Goal: Navigation & Orientation: Find specific page/section

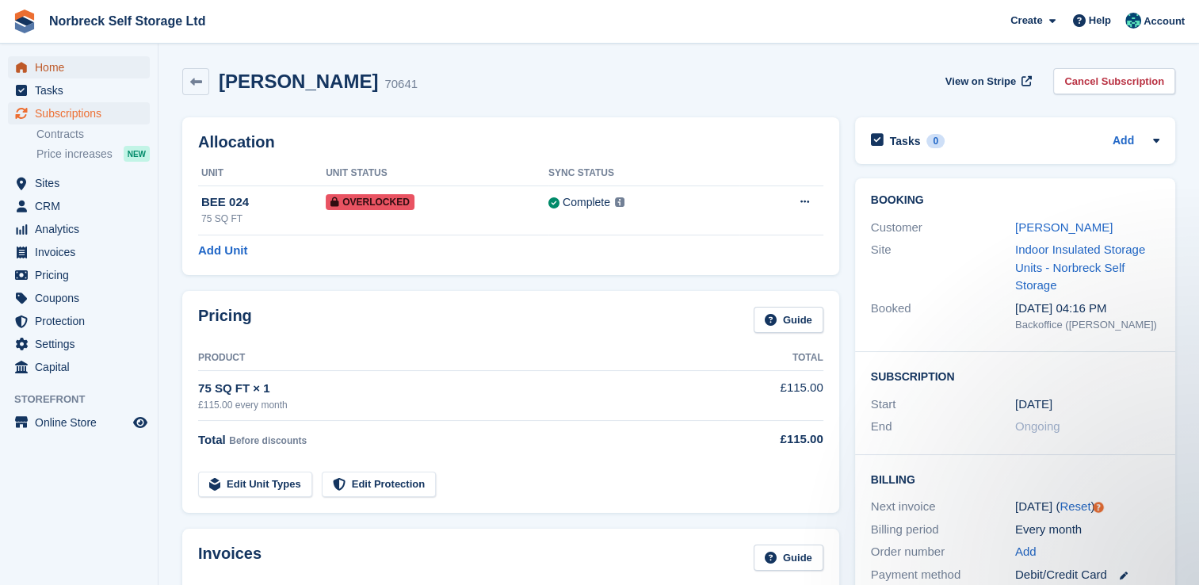
click at [54, 68] on span "Home" at bounding box center [82, 67] width 95 height 22
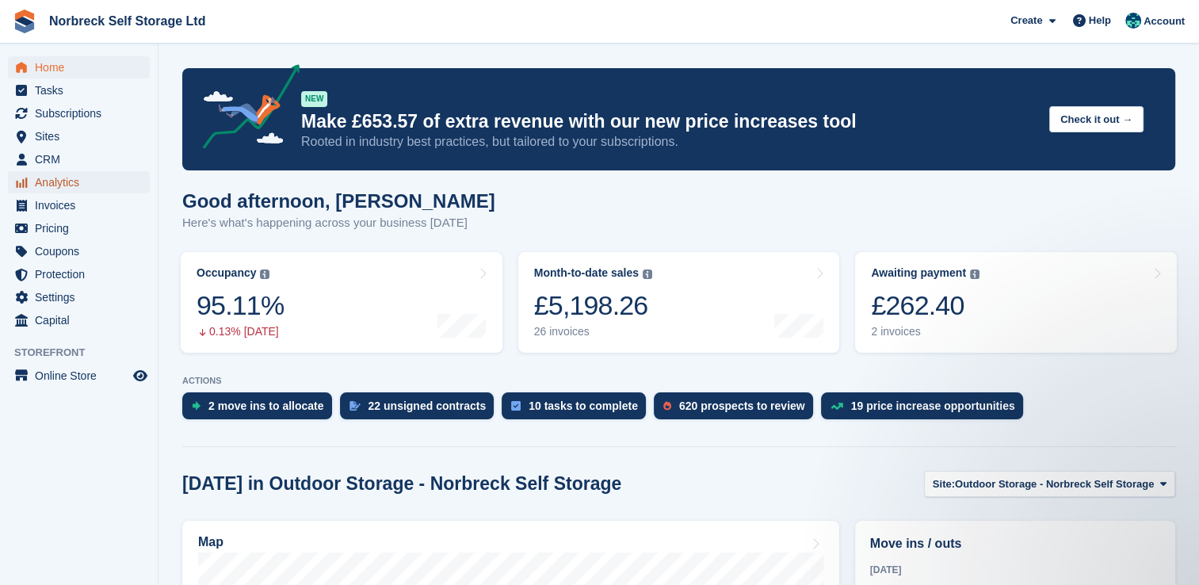
click at [56, 184] on span "Analytics" at bounding box center [82, 182] width 95 height 22
